Goal: Navigation & Orientation: Find specific page/section

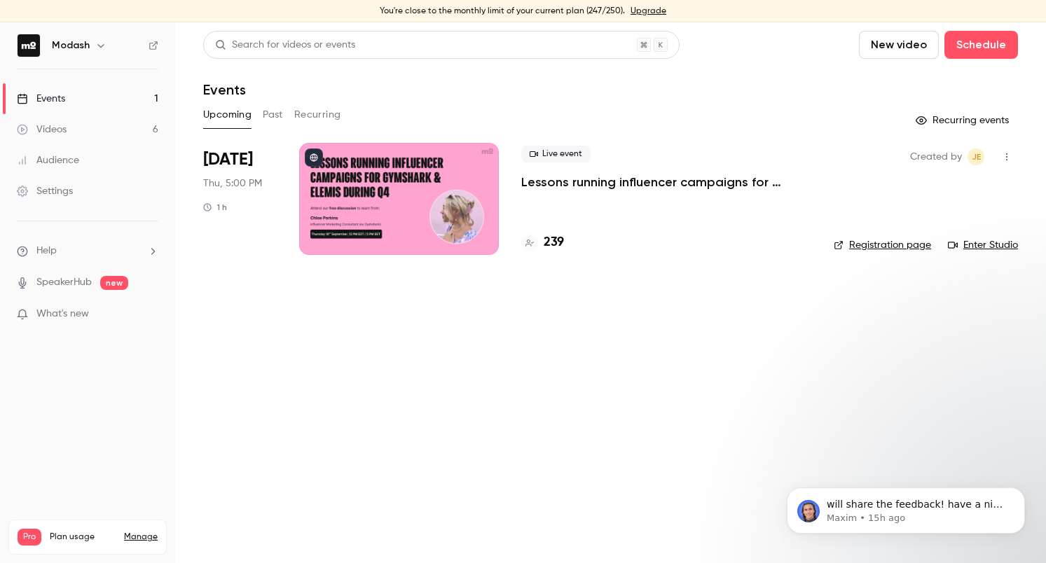
click at [545, 244] on h4 "239" at bounding box center [554, 242] width 20 height 19
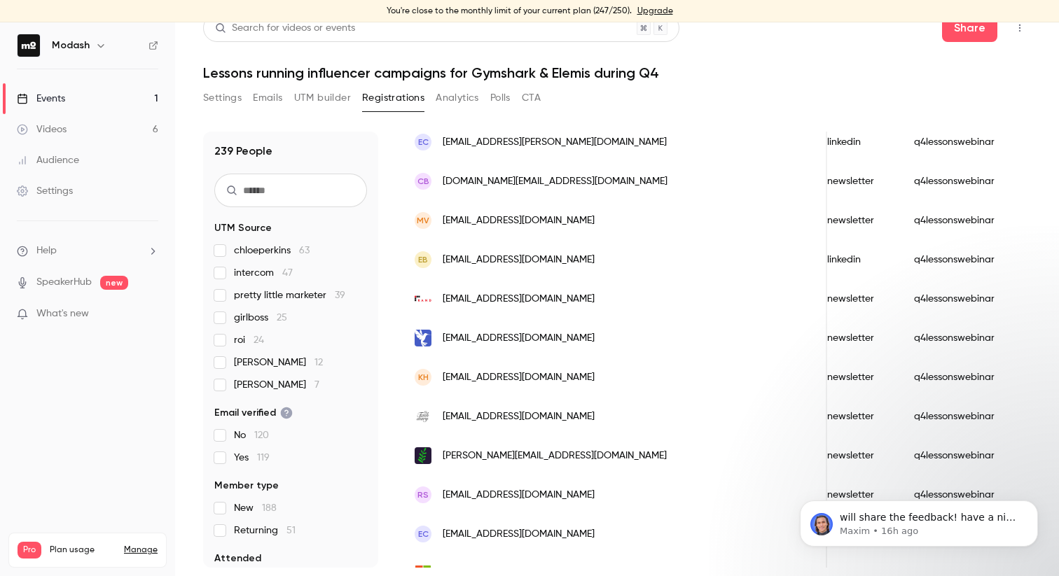
scroll to position [0, 843]
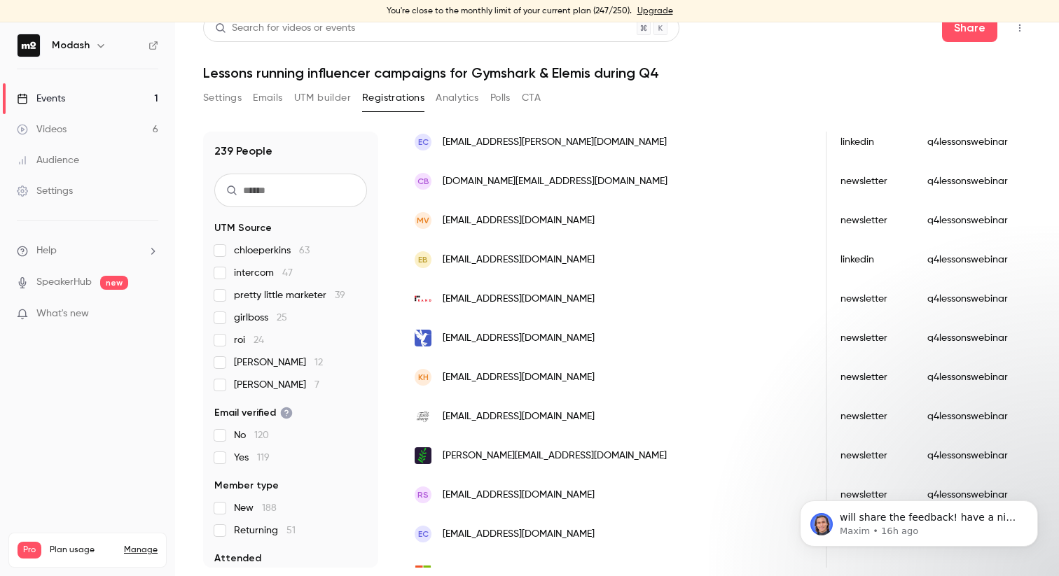
click at [62, 104] on div "Events" at bounding box center [41, 99] width 48 height 14
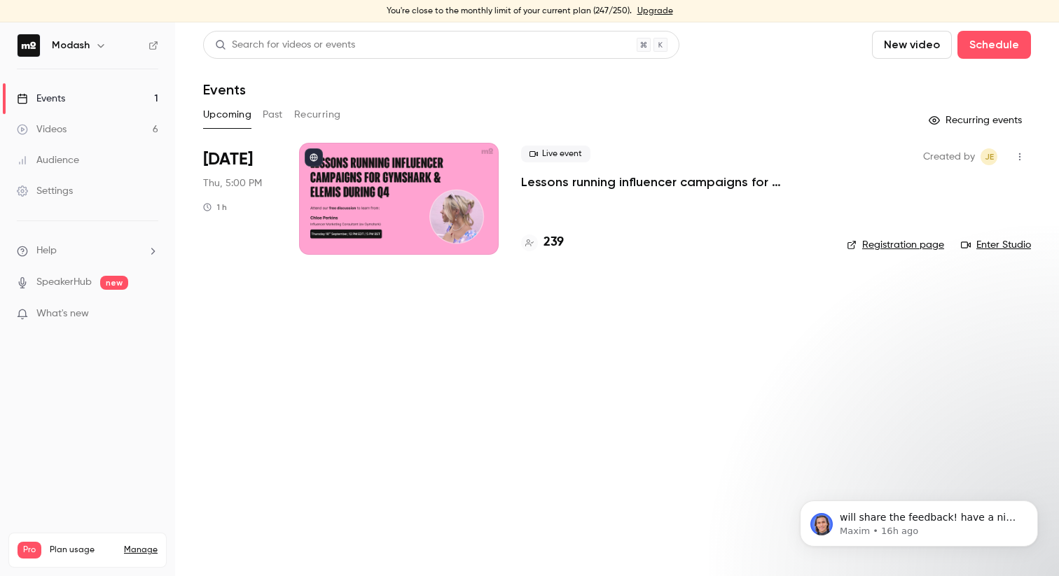
click at [58, 94] on div "Events" at bounding box center [41, 99] width 48 height 14
